Goal: Task Accomplishment & Management: Complete application form

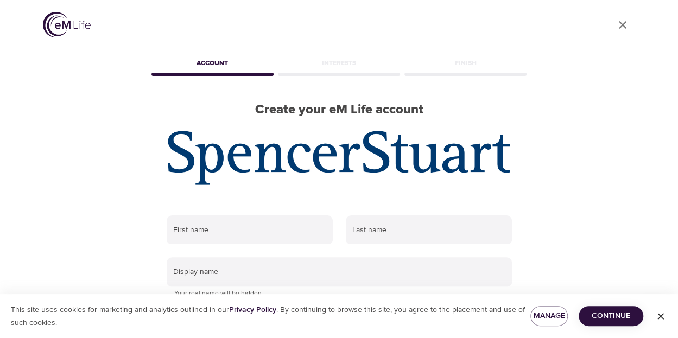
scroll to position [1, 0]
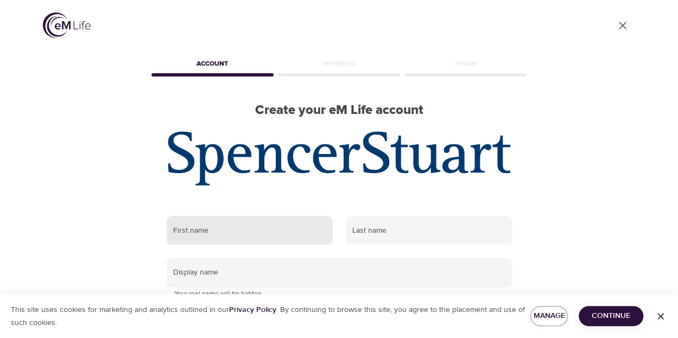
click at [201, 233] on input "text" at bounding box center [250, 230] width 166 height 29
type input "[PERSON_NAME]"
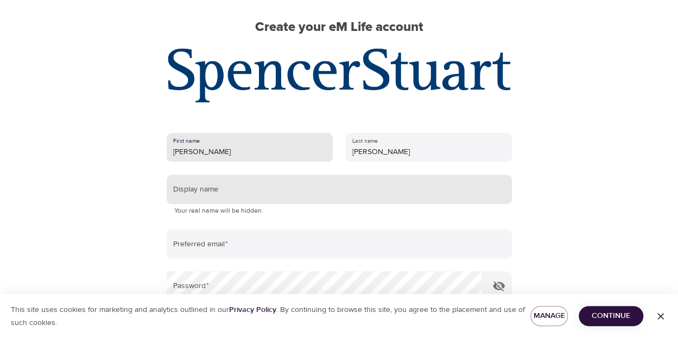
click at [199, 185] on input "text" at bounding box center [339, 189] width 345 height 29
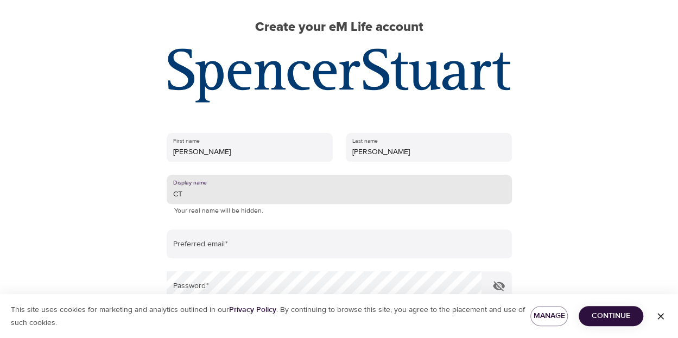
type input "C"
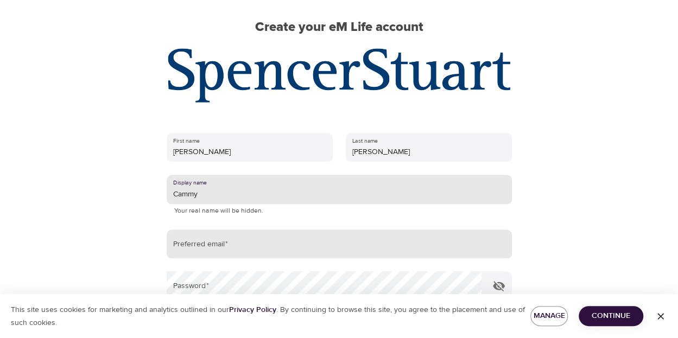
type input "Cammy"
click at [216, 252] on input "email" at bounding box center [339, 244] width 345 height 29
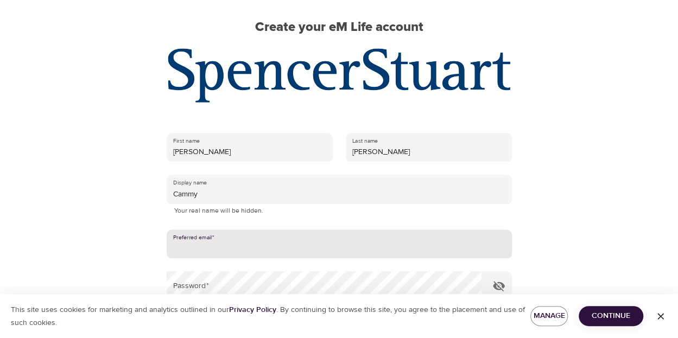
type input "[EMAIL_ADDRESS][DOMAIN_NAME]"
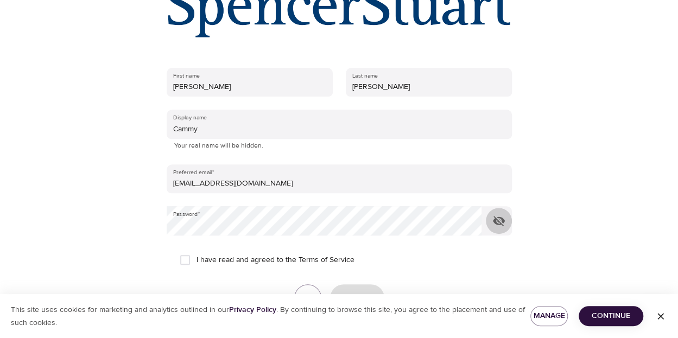
click at [187, 259] on input "I have read and agreed to the Terms of Service" at bounding box center [185, 259] width 23 height 23
checkbox input "true"
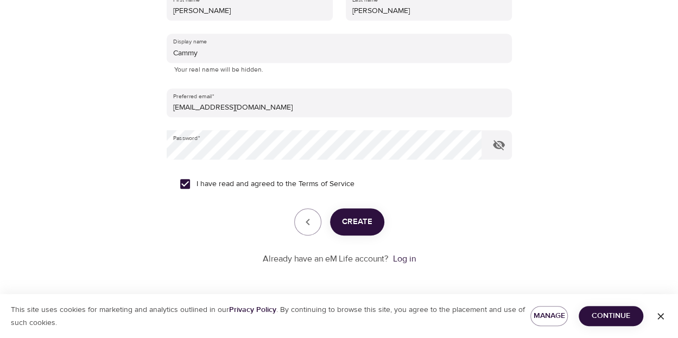
scroll to position [224, 0]
click at [361, 219] on span "Create" at bounding box center [357, 222] width 30 height 14
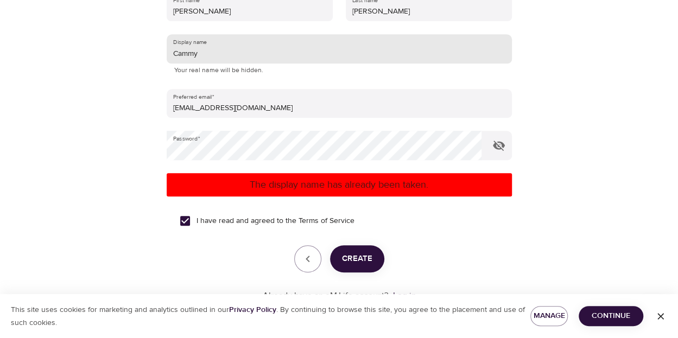
click at [219, 60] on input "Cammy" at bounding box center [339, 48] width 345 height 29
type input "Cammytbo"
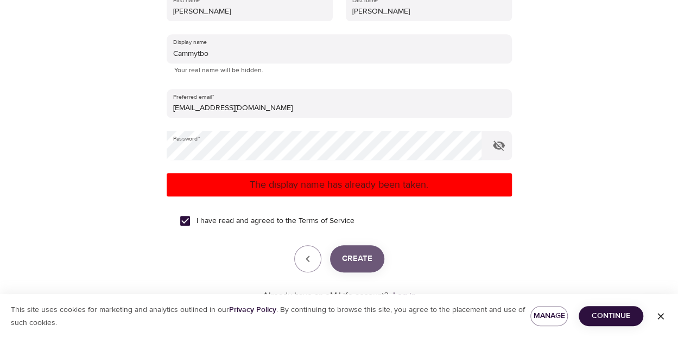
click at [358, 265] on span "Create" at bounding box center [357, 259] width 30 height 14
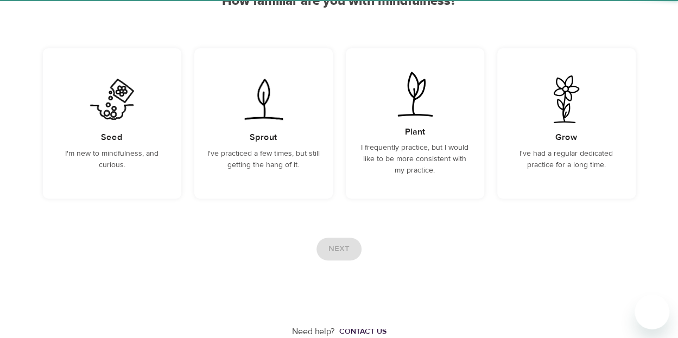
scroll to position [122, 0]
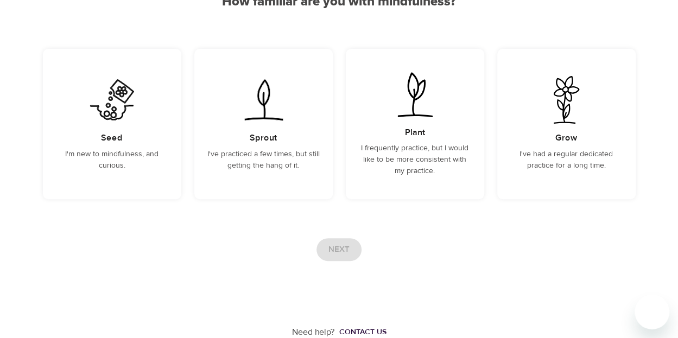
click at [520, 206] on div "User Profile Account Interests Finish How familiar are you with mindfulness? Se…" at bounding box center [339, 108] width 619 height 461
click at [273, 164] on p "I've practiced a few times, but still getting the hang of it." at bounding box center [263, 160] width 112 height 23
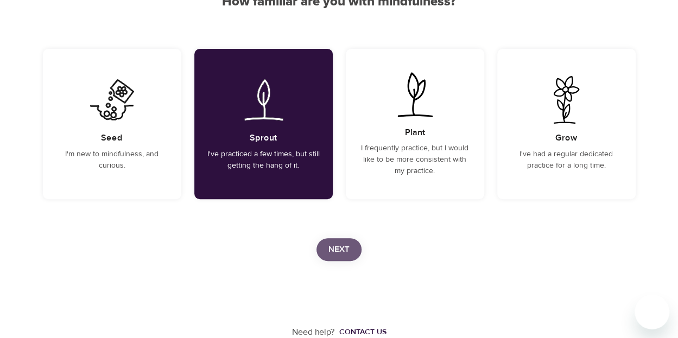
click at [337, 249] on span "Next" at bounding box center [338, 250] width 21 height 14
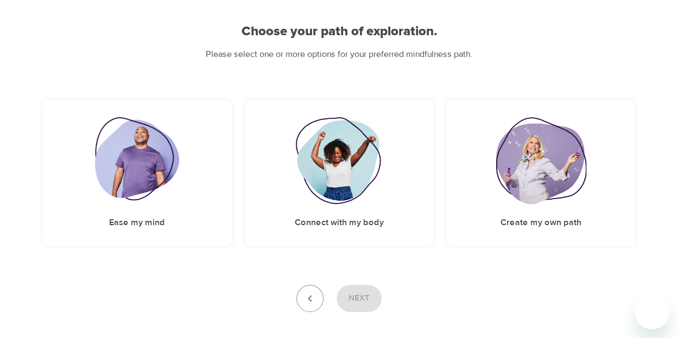
scroll to position [93, 0]
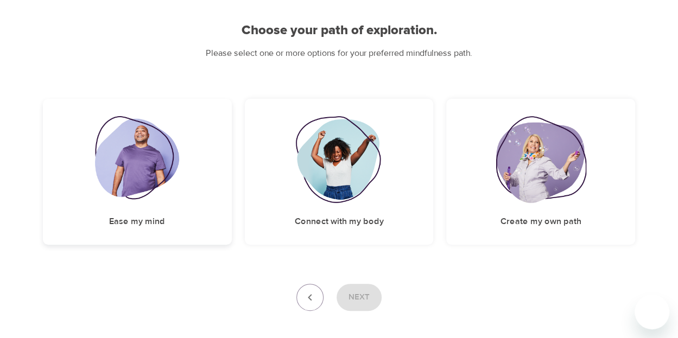
click at [191, 216] on div "Ease my mind" at bounding box center [137, 172] width 189 height 146
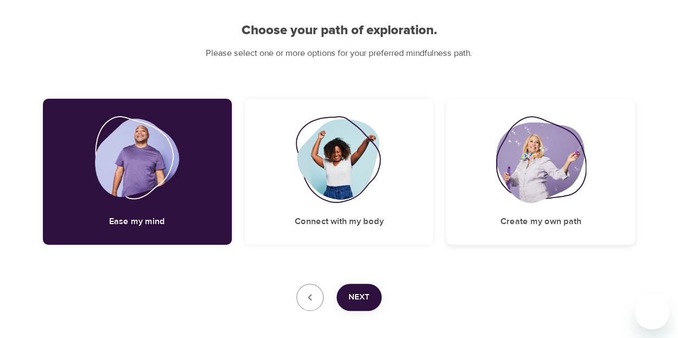
click at [572, 209] on div "Create my own path" at bounding box center [540, 172] width 189 height 146
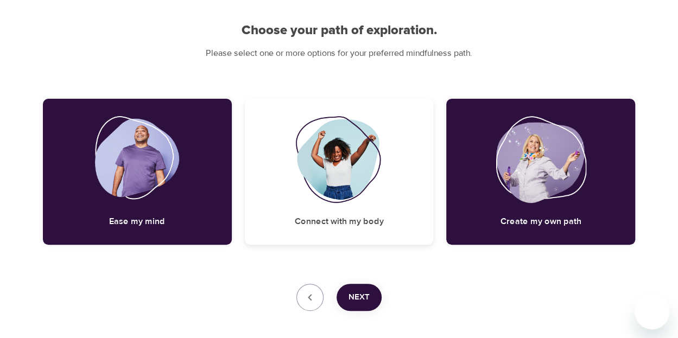
click at [328, 226] on h5 "Connect with my body" at bounding box center [338, 221] width 89 height 11
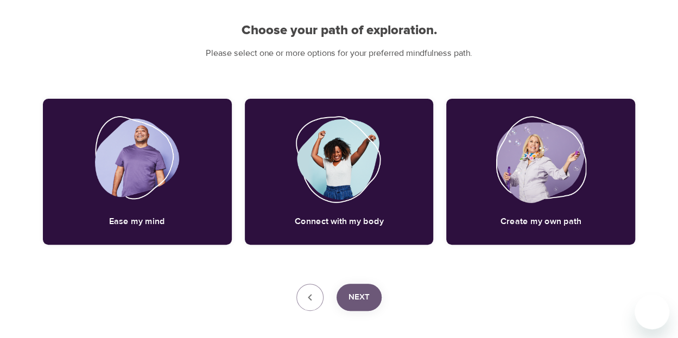
click at [360, 292] on span "Next" at bounding box center [358, 297] width 21 height 14
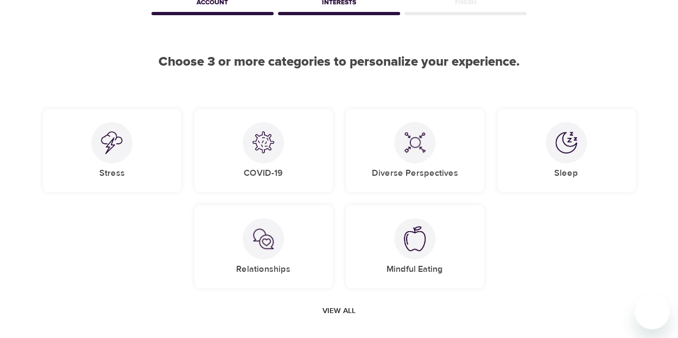
scroll to position [61, 0]
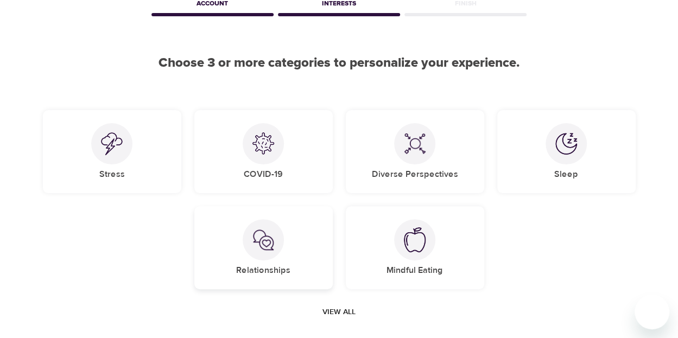
click at [288, 240] on div "Relationships" at bounding box center [263, 247] width 138 height 83
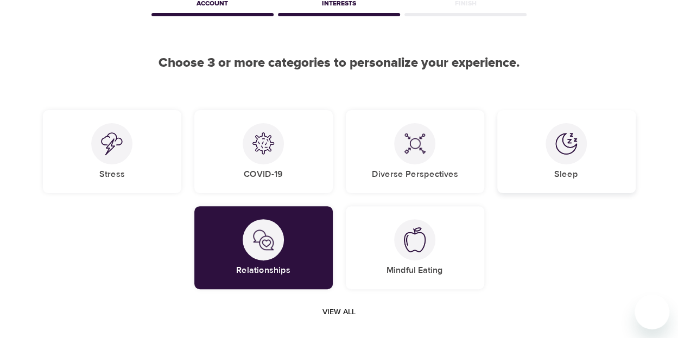
click at [545, 168] on div "Sleep" at bounding box center [566, 151] width 138 height 83
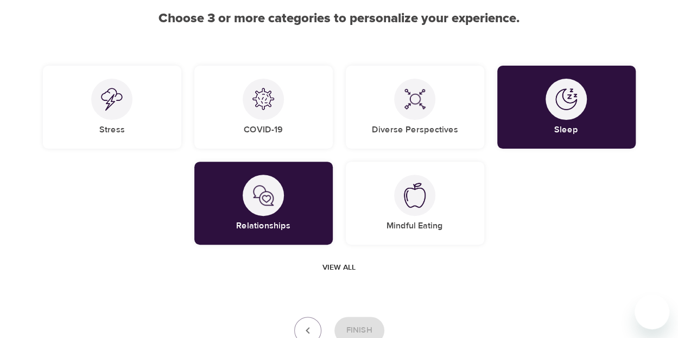
scroll to position [104, 0]
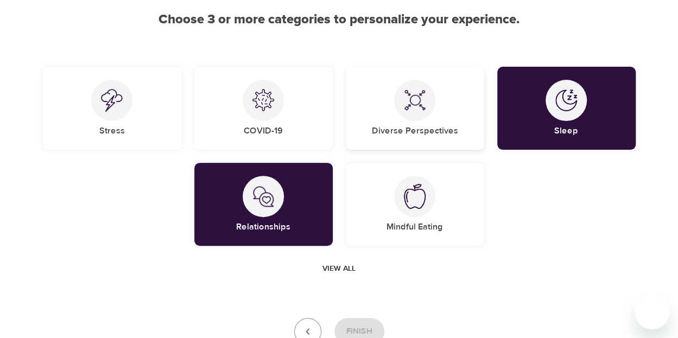
click at [420, 97] on img at bounding box center [415, 101] width 22 height 22
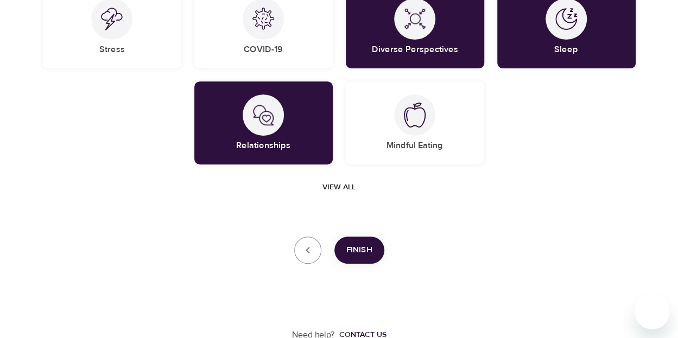
scroll to position [183, 0]
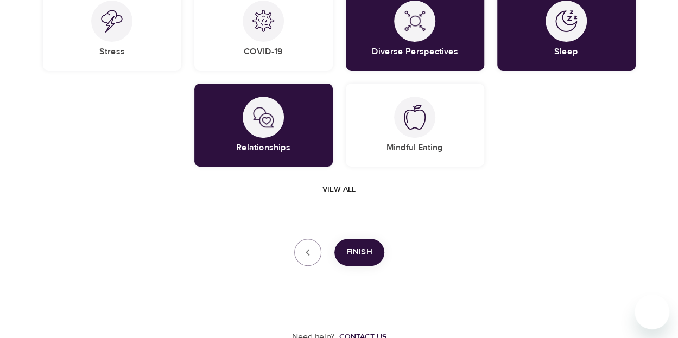
click at [339, 188] on span "View all" at bounding box center [338, 190] width 33 height 14
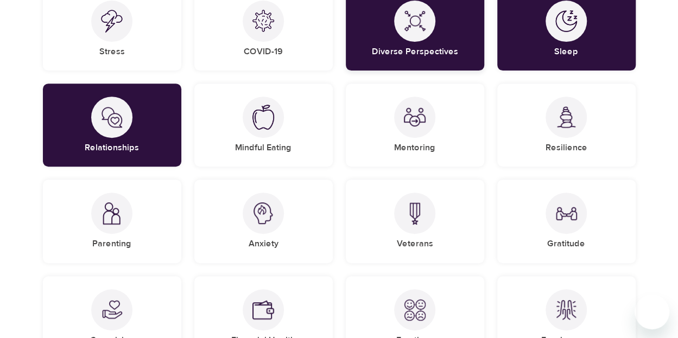
click at [419, 40] on div at bounding box center [414, 21] width 41 height 41
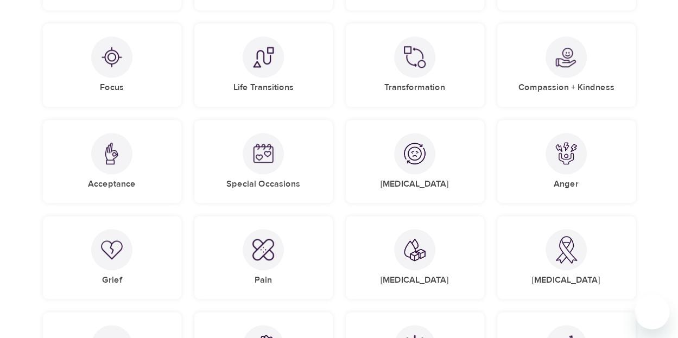
scroll to position [628, 0]
click at [286, 72] on div "Life Transitions" at bounding box center [263, 64] width 138 height 83
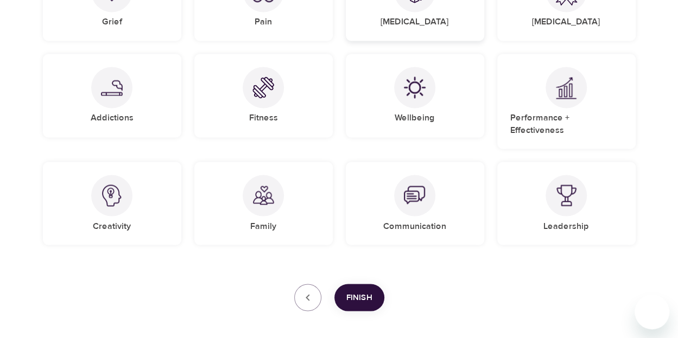
scroll to position [887, 0]
click at [543, 116] on h5 "Performance + Effectiveness" at bounding box center [566, 123] width 112 height 23
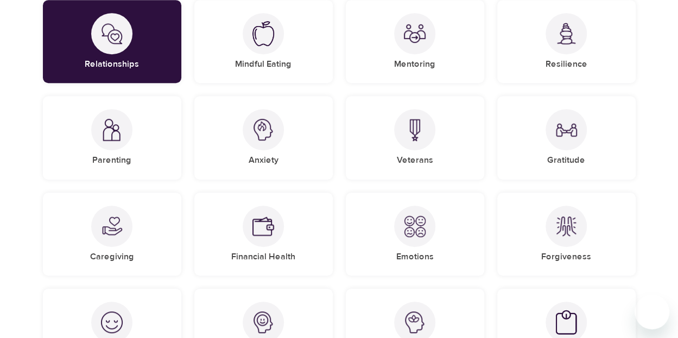
scroll to position [269, 0]
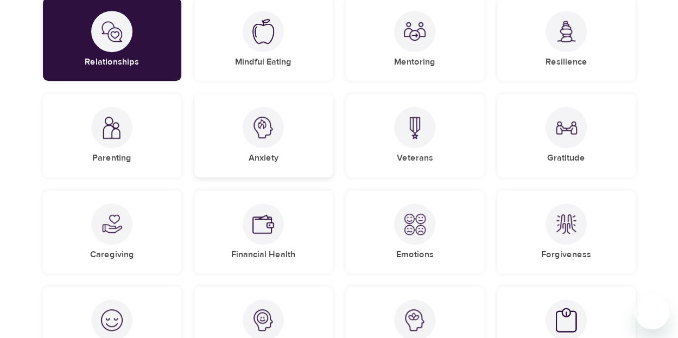
click at [290, 144] on div "Anxiety" at bounding box center [263, 135] width 138 height 83
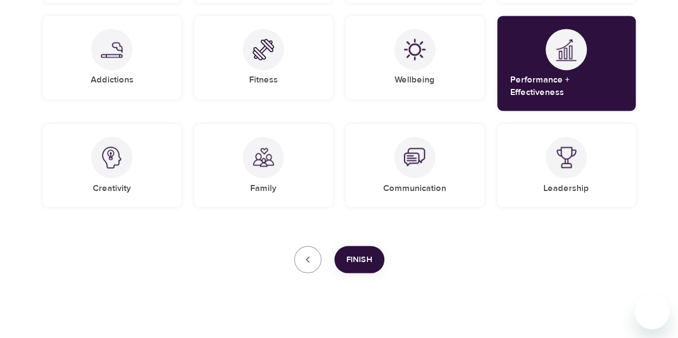
scroll to position [925, 0]
click at [365, 252] on span "Finish" at bounding box center [359, 259] width 26 height 14
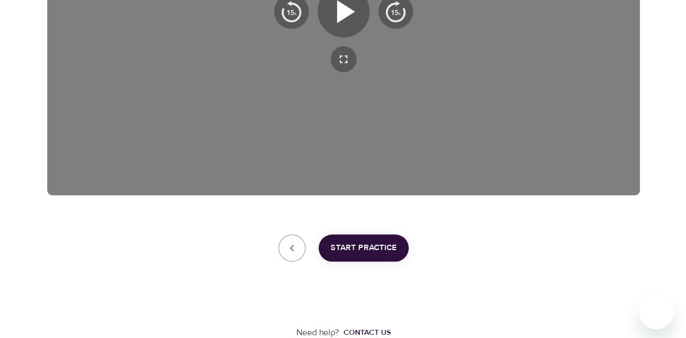
scroll to position [330, 0]
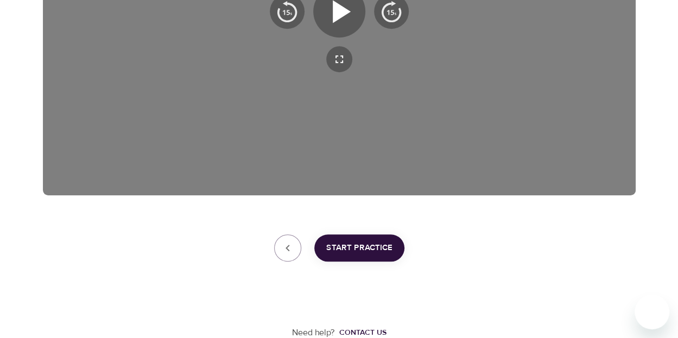
click at [339, 248] on span "Start Practice" at bounding box center [359, 248] width 66 height 14
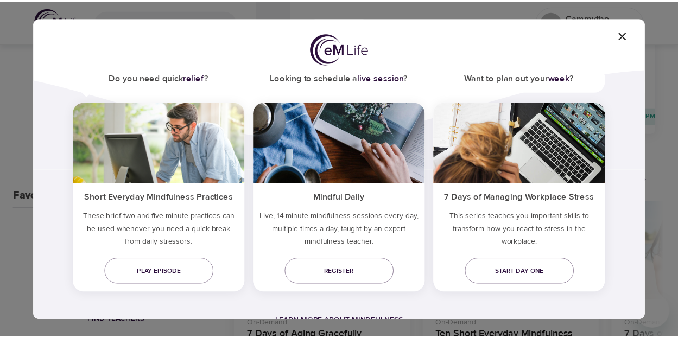
scroll to position [77, 0]
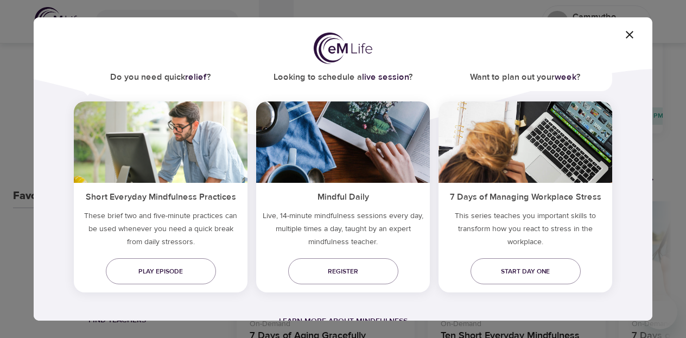
click at [632, 34] on icon "button" at bounding box center [629, 34] width 13 height 13
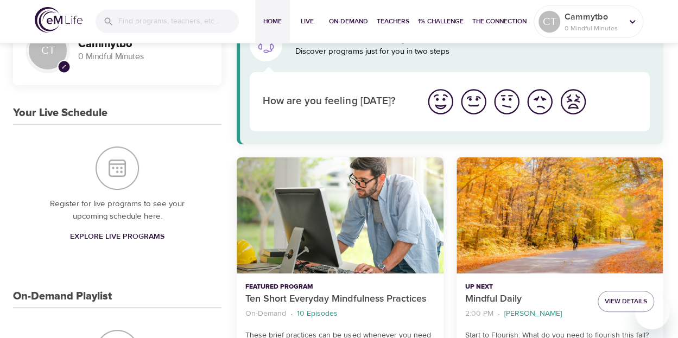
scroll to position [0, 0]
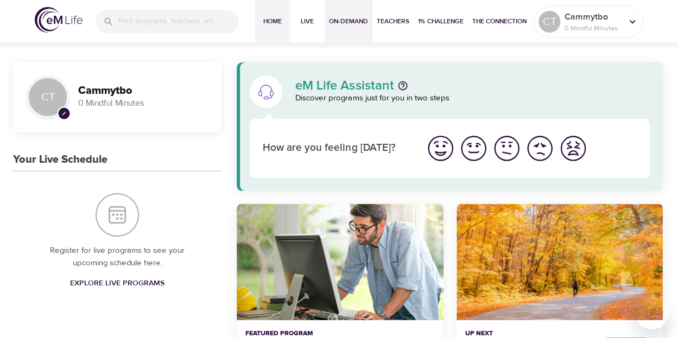
click at [351, 23] on span "On-Demand" at bounding box center [348, 21] width 39 height 11
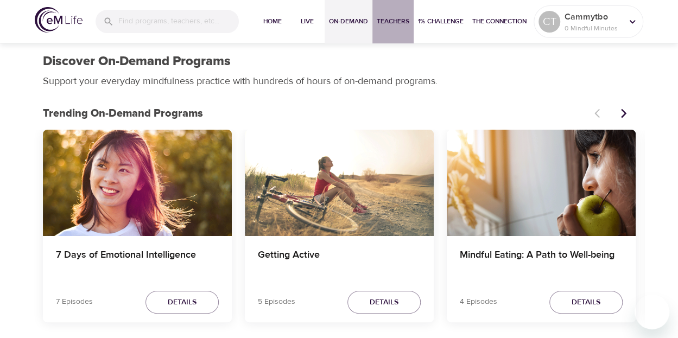
click at [394, 23] on span "Teachers" at bounding box center [393, 21] width 33 height 11
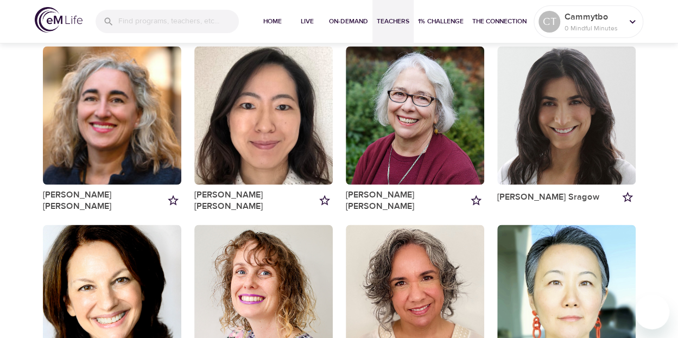
scroll to position [819, 0]
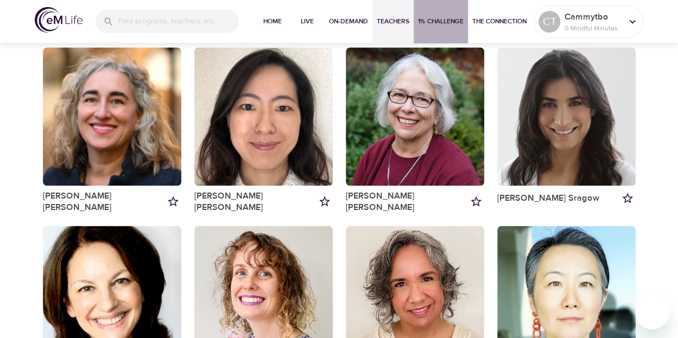
click at [435, 24] on span "1% Challenge" at bounding box center [441, 21] width 46 height 11
